Goal: Task Accomplishment & Management: Use online tool/utility

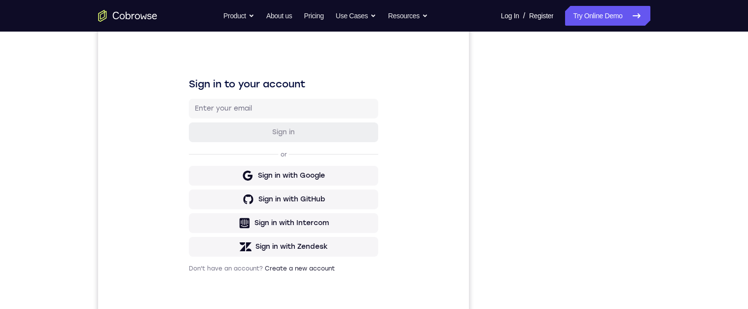
scroll to position [119, 0]
click at [686, 165] on div "Your Support Agent Your Customer Web iOS Android Next Steps We’d be happy to gi…" at bounding box center [374, 237] width 631 height 650
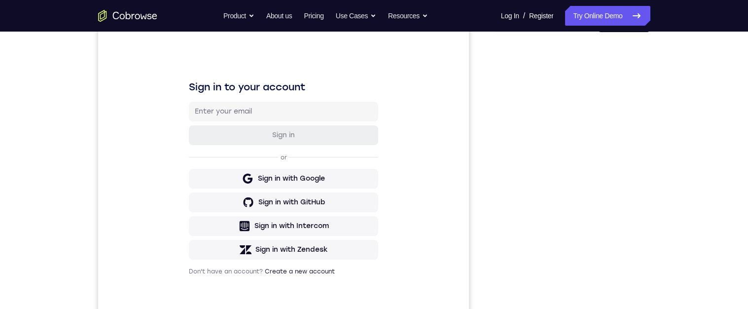
scroll to position [76, 0]
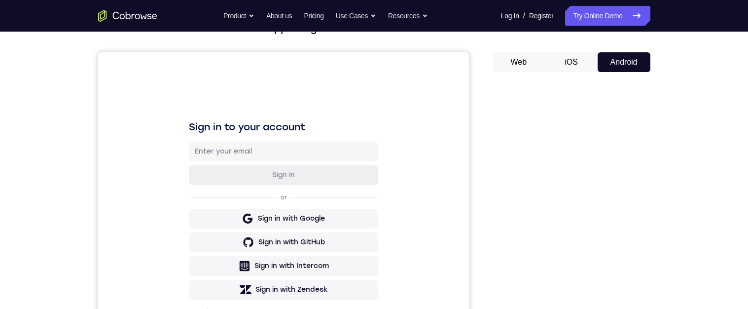
click at [669, 175] on div "Your Support Agent Your Customer Web iOS Android Next Steps We’d be happy to gi…" at bounding box center [374, 281] width 631 height 650
click at [667, 180] on div "Your Support Agent Your Customer Web iOS Android Next Steps We’d be happy to gi…" at bounding box center [374, 281] width 631 height 650
click at [702, 173] on div "Your Support Agent Your Customer Web iOS Android Next Steps We’d be happy to gi…" at bounding box center [374, 281] width 748 height 650
click at [711, 168] on div "Your Support Agent Your Customer Web iOS Android Next Steps We’d be happy to gi…" at bounding box center [374, 281] width 748 height 650
click at [713, 168] on div "Your Support Agent Your Customer Web iOS Android Next Steps We’d be happy to gi…" at bounding box center [374, 281] width 748 height 650
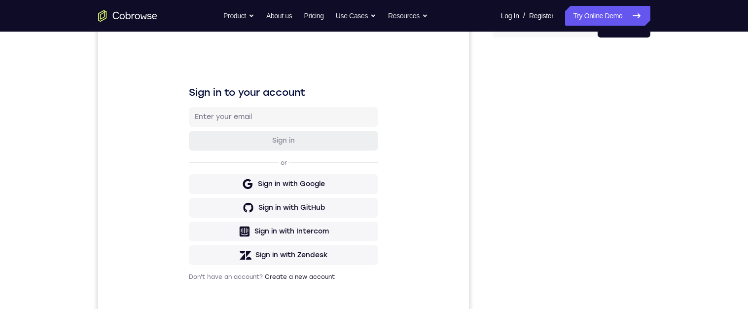
scroll to position [101, 0]
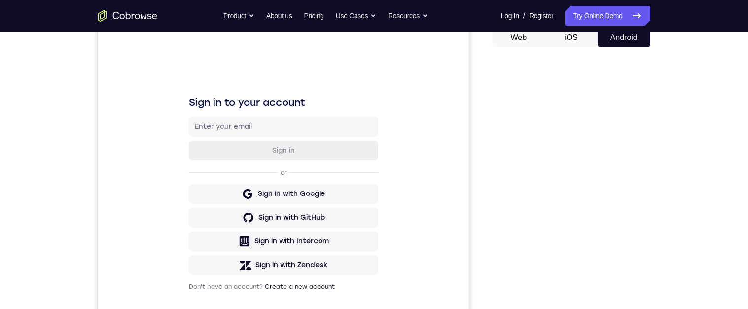
click at [710, 166] on div "Your Support Agent Your Customer Web iOS Android Next Steps We’d be happy to gi…" at bounding box center [374, 256] width 748 height 650
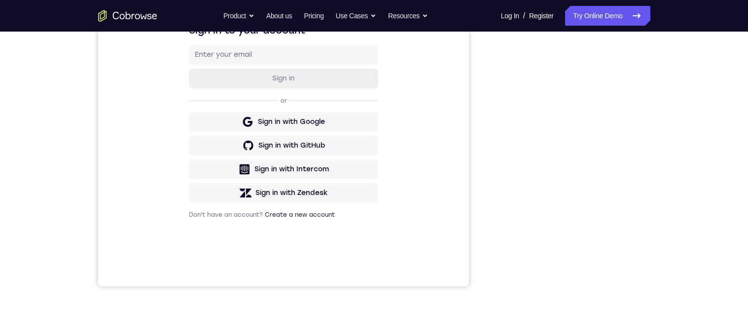
scroll to position [175, 0]
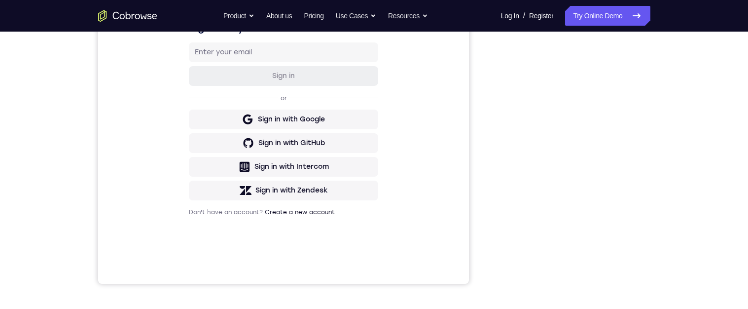
click at [704, 170] on div "Your Support Agent Your Customer Web iOS Android Next Steps We’d be happy to gi…" at bounding box center [374, 182] width 748 height 650
click at [708, 190] on div "Your Support Agent Your Customer Web iOS Android Next Steps We’d be happy to gi…" at bounding box center [374, 181] width 748 height 650
click at [706, 200] on div "Your Support Agent Your Customer Web iOS Android Next Steps We’d be happy to gi…" at bounding box center [374, 181] width 748 height 650
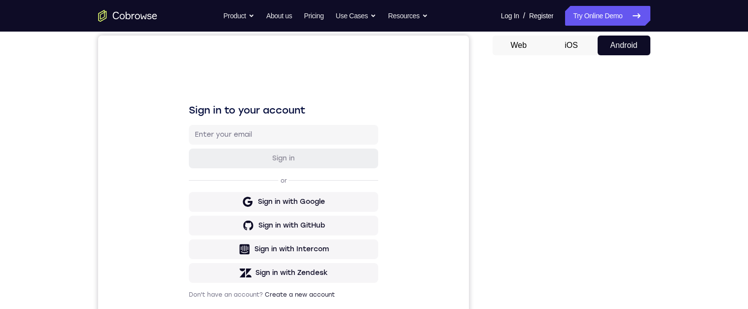
scroll to position [101, 0]
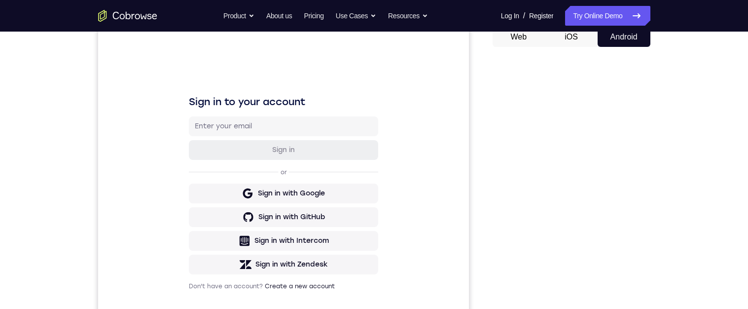
click at [706, 170] on div "Your Support Agent Your Customer Web iOS Android Next Steps We’d be happy to gi…" at bounding box center [374, 255] width 748 height 650
click at [710, 169] on div "Your Support Agent Your Customer Web iOS Android Next Steps We’d be happy to gi…" at bounding box center [374, 255] width 748 height 650
click at [702, 162] on div "Your Support Agent Your Customer Web iOS Android Next Steps We’d be happy to gi…" at bounding box center [374, 255] width 748 height 650
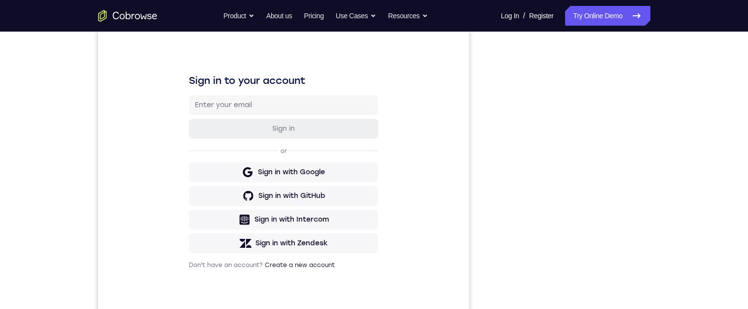
scroll to position [124, 0]
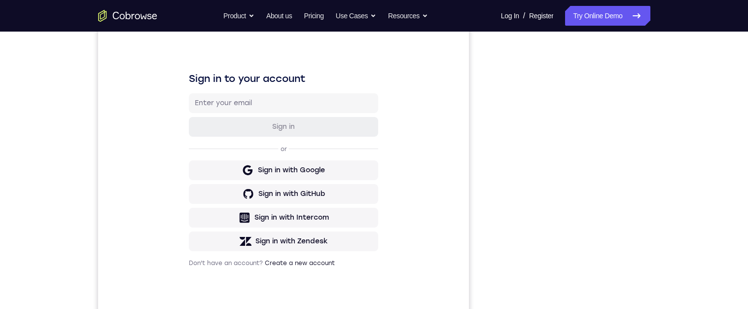
click at [662, 179] on div "Your Support Agent Your Customer Web iOS Android Next Steps We’d be happy to gi…" at bounding box center [374, 232] width 631 height 650
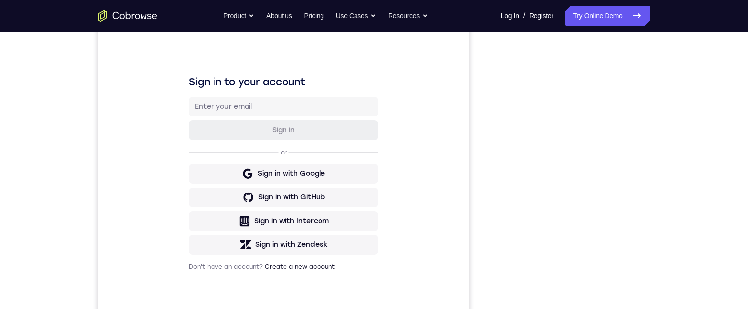
scroll to position [127, 0]
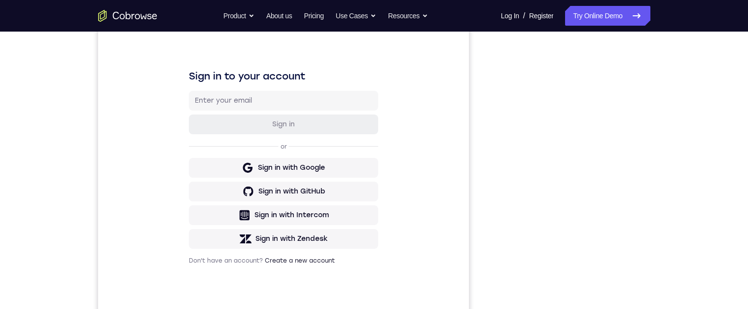
click at [738, 123] on div "Your Support Agent Your Customer Web iOS Android Next Steps We’d be happy to gi…" at bounding box center [374, 230] width 748 height 650
click at [737, 125] on div "Your Support Agent Your Customer Web iOS Android Next Steps We’d be happy to gi…" at bounding box center [374, 230] width 748 height 650
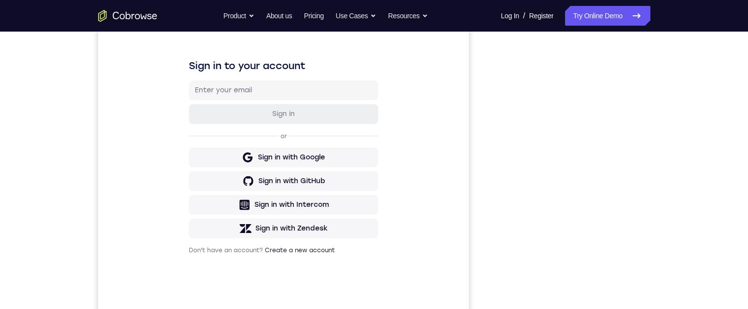
scroll to position [141, 0]
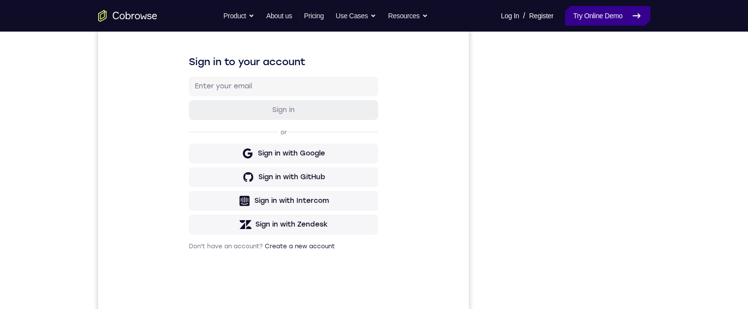
click at [618, 19] on link "Try Online Demo" at bounding box center [607, 16] width 85 height 20
